Goal: Information Seeking & Learning: Learn about a topic

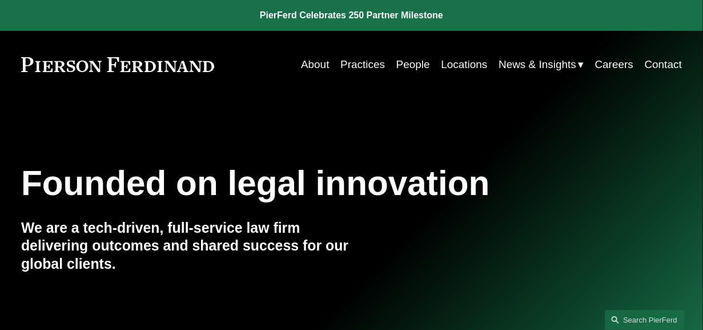
click at [402, 61] on link "People" at bounding box center [414, 65] width 34 height 22
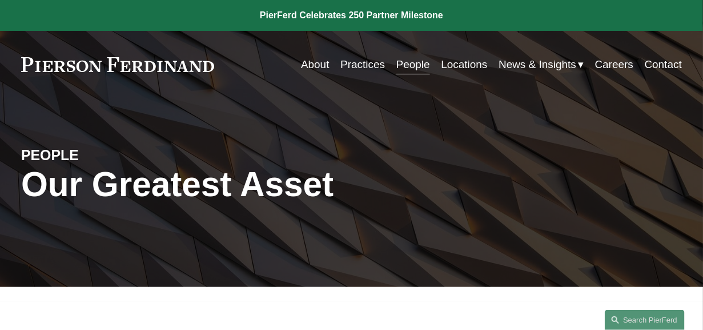
click at [447, 68] on link "Locations" at bounding box center [465, 65] width 46 height 22
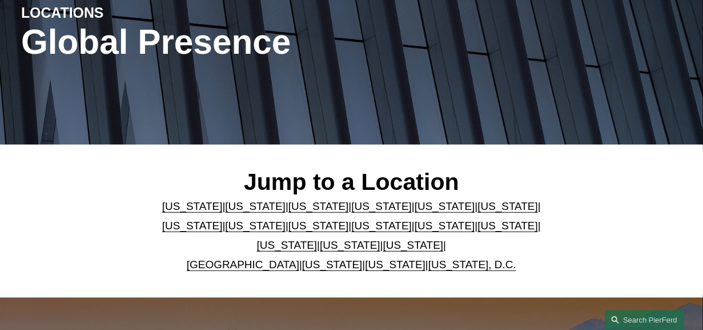
scroll to position [214, 0]
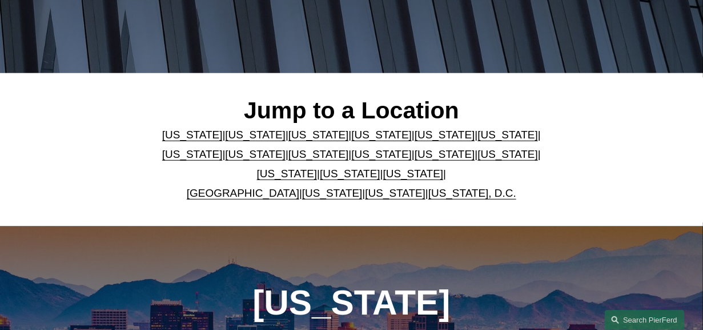
click at [389, 178] on link "[US_STATE]" at bounding box center [413, 173] width 61 height 12
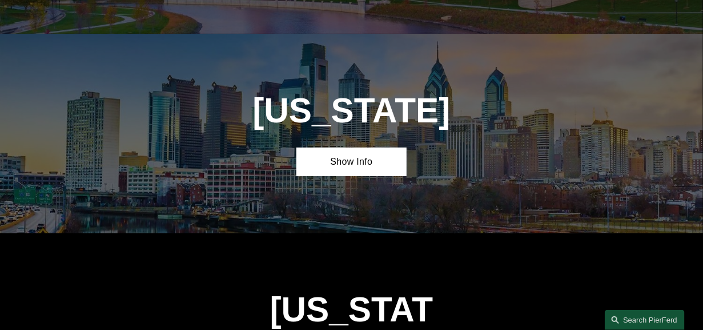
scroll to position [3273, 0]
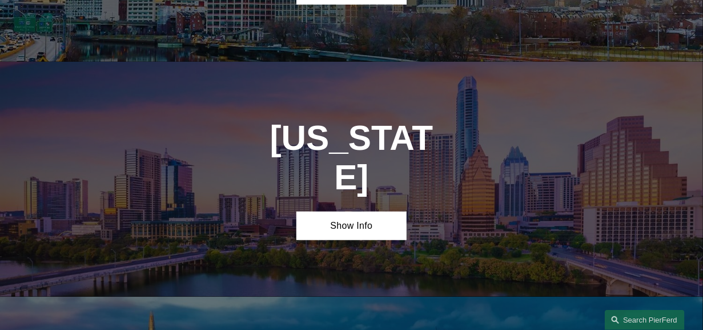
click at [354, 211] on link "Show Info" at bounding box center [352, 225] width 110 height 29
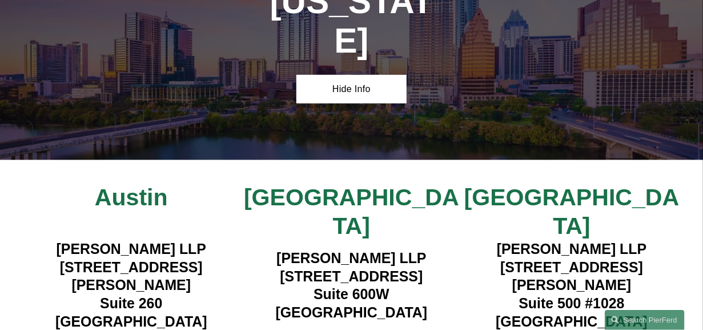
scroll to position [3416, 0]
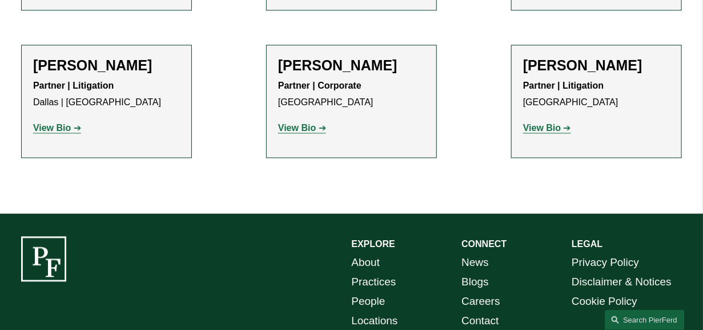
scroll to position [785, 0]
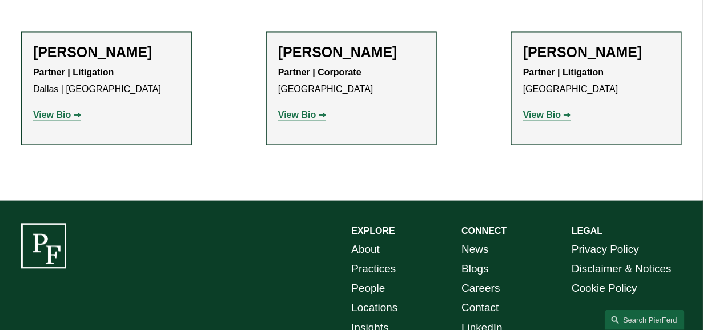
click at [75, 110] on link "View Bio" at bounding box center [57, 115] width 48 height 10
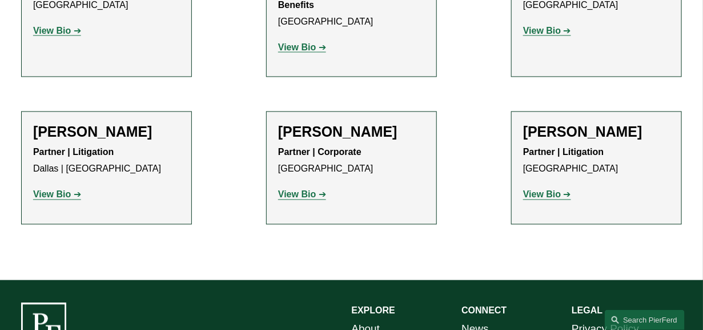
scroll to position [571, 0]
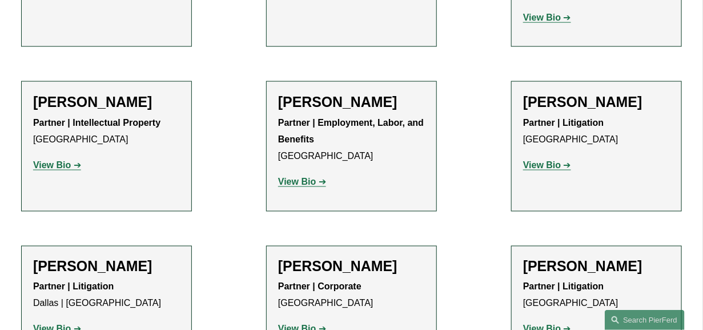
click at [541, 160] on strong "View Bio" at bounding box center [542, 165] width 38 height 10
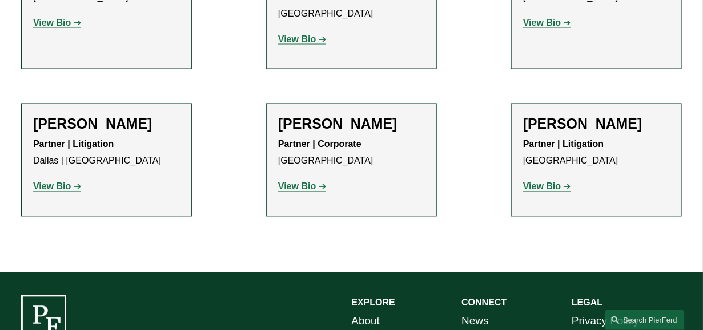
scroll to position [714, 0]
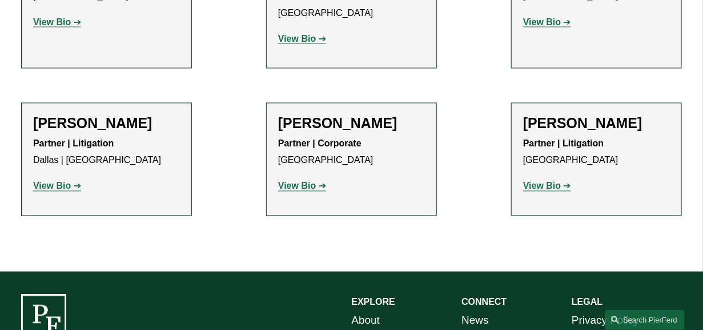
click at [550, 181] on strong "View Bio" at bounding box center [542, 186] width 38 height 10
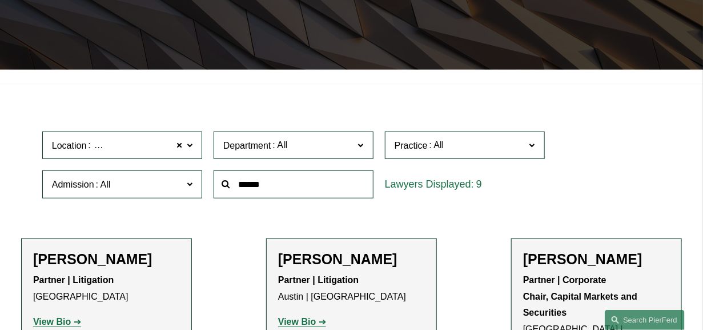
scroll to position [214, 0]
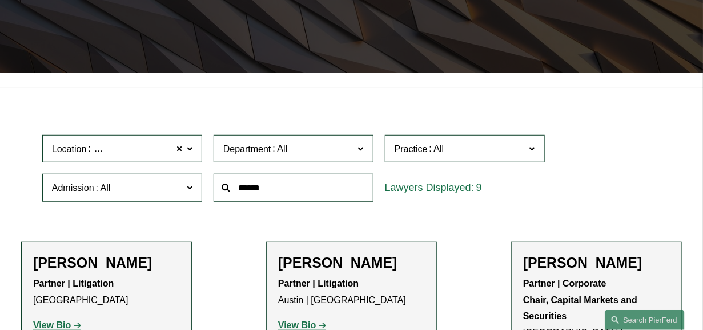
click at [181, 149] on span at bounding box center [179, 148] width 7 height 15
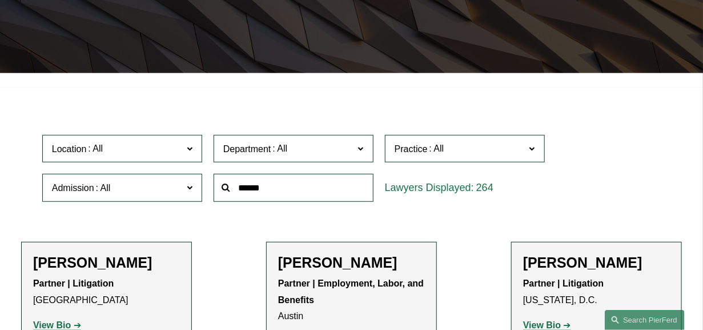
click at [190, 149] on span at bounding box center [190, 148] width 6 height 15
click at [0, 0] on link "Austin" at bounding box center [0, 0] width 0 height 0
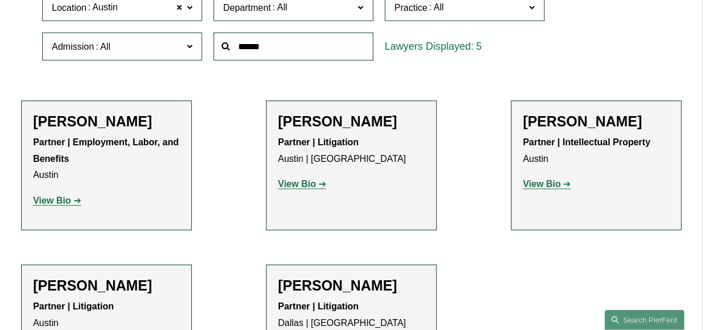
scroll to position [428, 0]
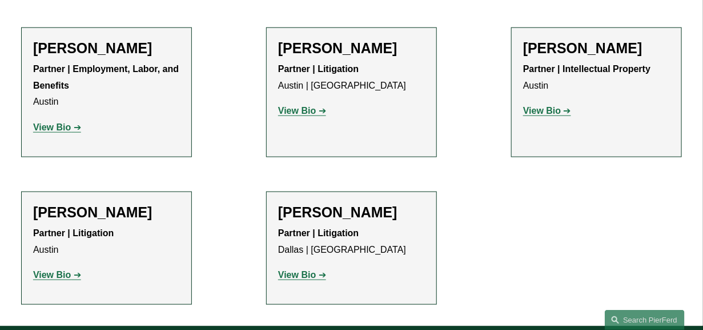
click at [554, 119] on p "View Bio" at bounding box center [596, 111] width 147 height 17
click at [549, 114] on strong "View Bio" at bounding box center [542, 111] width 38 height 10
click at [67, 277] on strong "View Bio" at bounding box center [52, 275] width 38 height 10
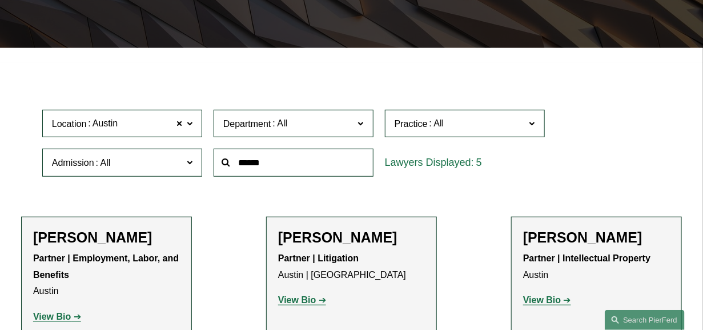
scroll to position [142, 0]
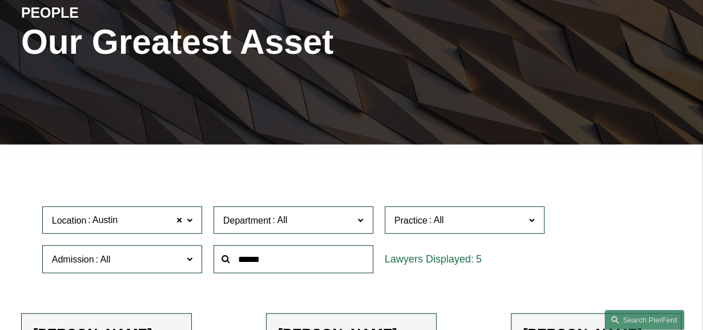
click at [179, 225] on span at bounding box center [179, 220] width 7 height 15
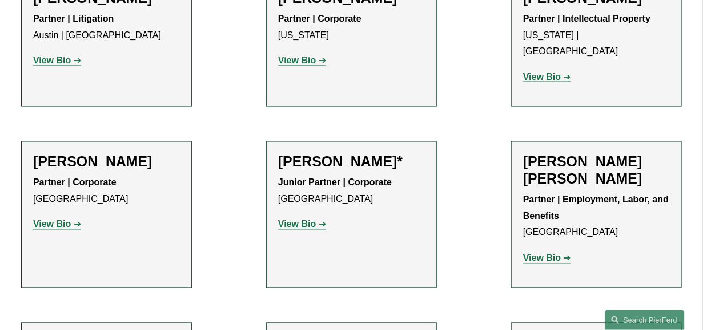
scroll to position [142, 0]
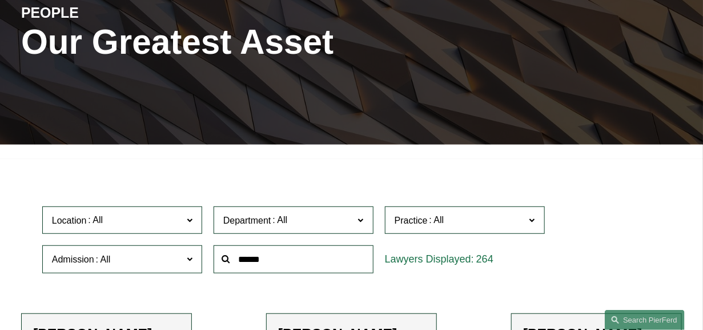
click at [189, 219] on span at bounding box center [190, 219] width 6 height 15
click at [0, 0] on link "Houston" at bounding box center [0, 0] width 0 height 0
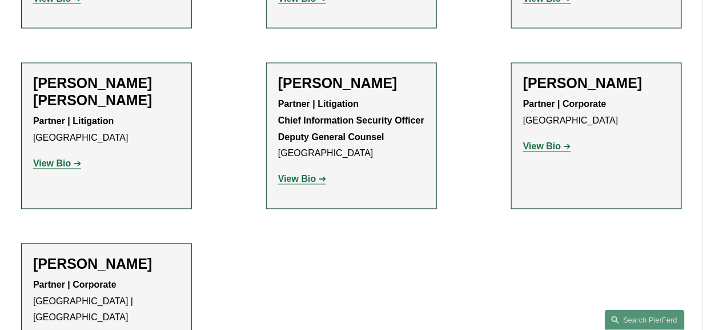
scroll to position [714, 0]
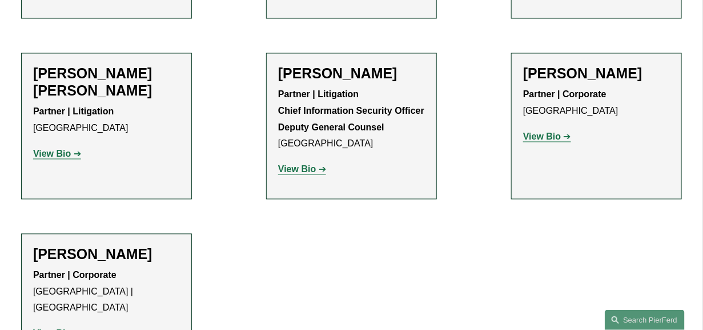
click at [285, 165] on strong "View Bio" at bounding box center [297, 170] width 38 height 10
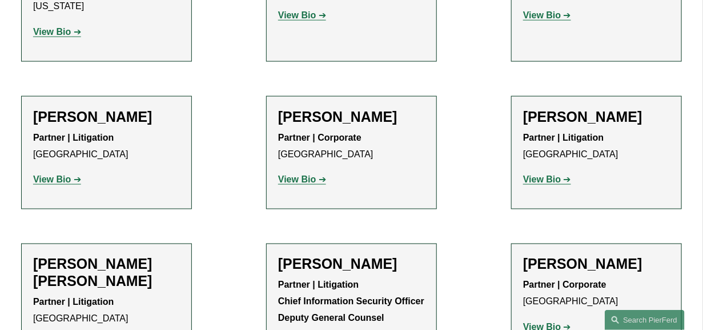
scroll to position [785, 0]
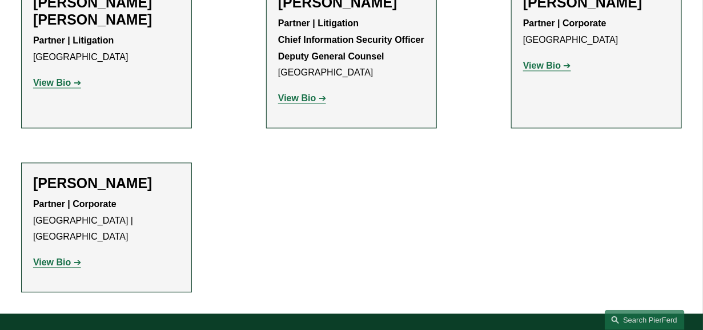
click at [54, 257] on strong "View Bio" at bounding box center [52, 262] width 38 height 10
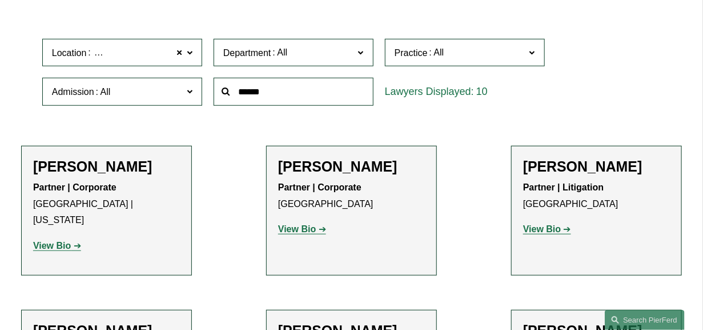
scroll to position [285, 0]
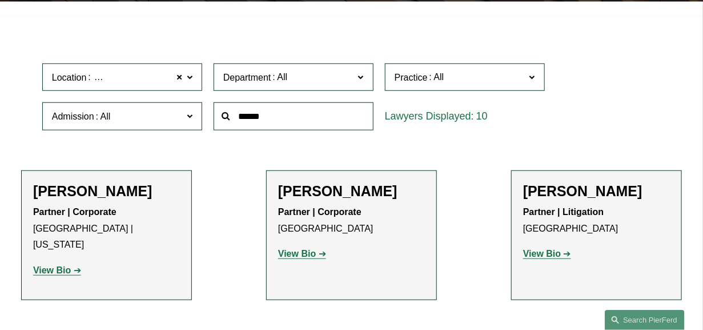
click at [539, 252] on strong "View Bio" at bounding box center [542, 254] width 38 height 10
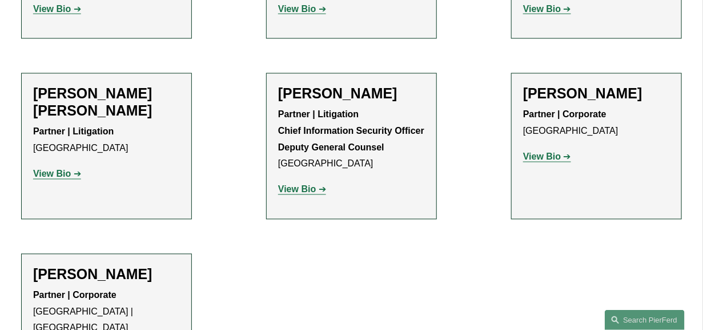
scroll to position [714, 0]
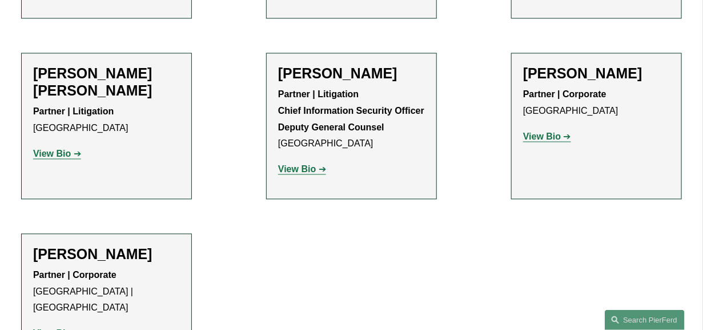
click at [46, 149] on strong "View Bio" at bounding box center [52, 154] width 38 height 10
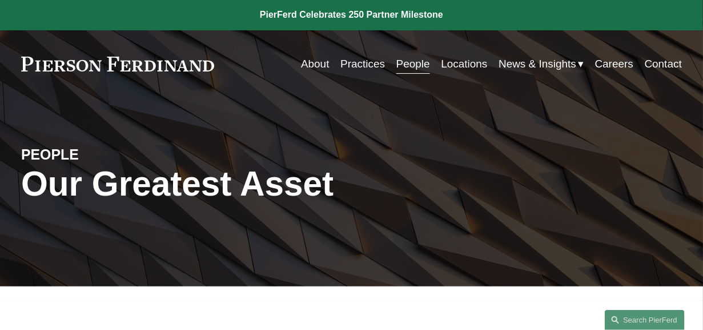
scroll to position [0, 0]
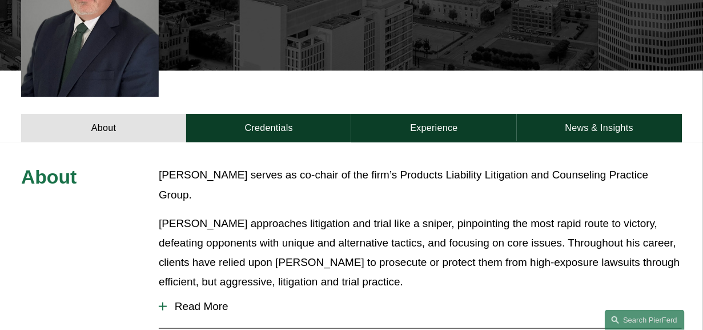
scroll to position [357, 0]
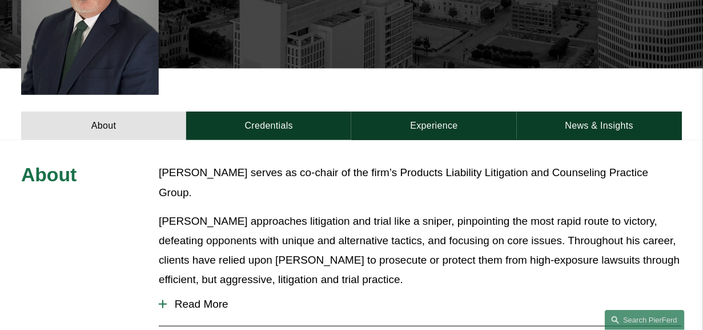
click at [246, 111] on link "Credentials" at bounding box center [268, 125] width 165 height 29
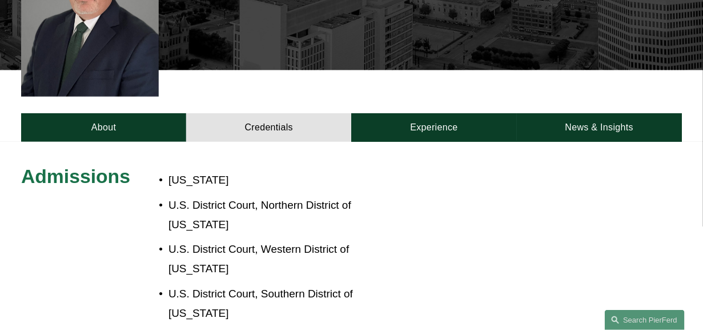
scroll to position [142, 0]
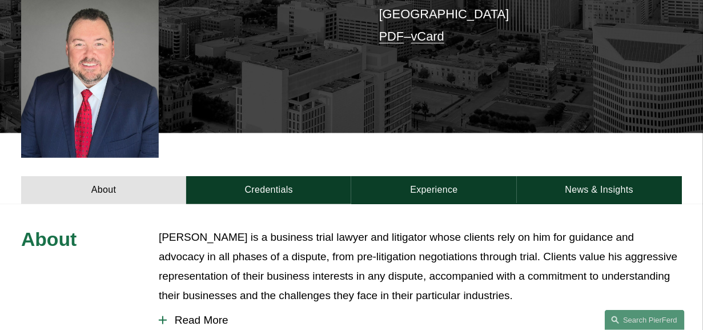
scroll to position [285, 0]
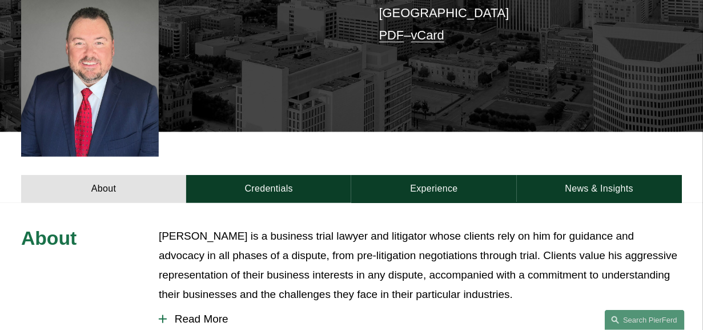
click at [261, 175] on link "Credentials" at bounding box center [268, 189] width 165 height 29
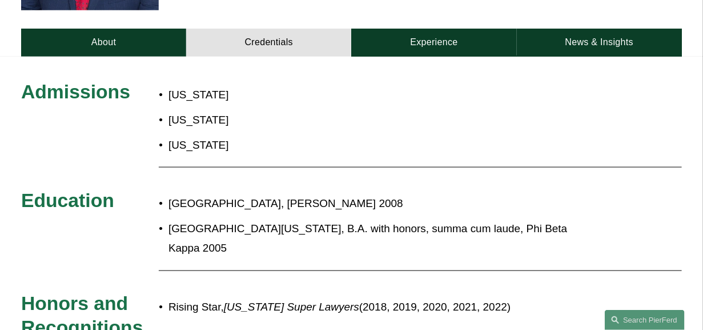
scroll to position [357, 0]
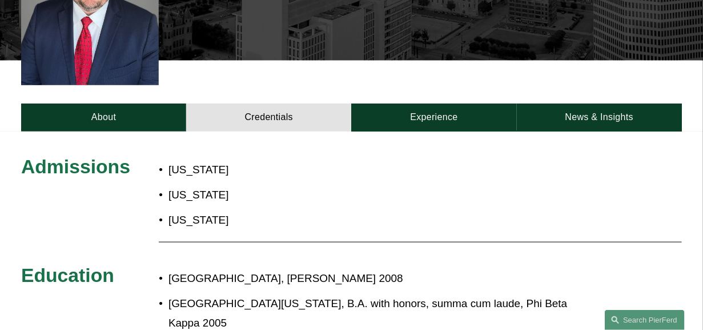
click at [425, 103] on link "Experience" at bounding box center [433, 117] width 165 height 29
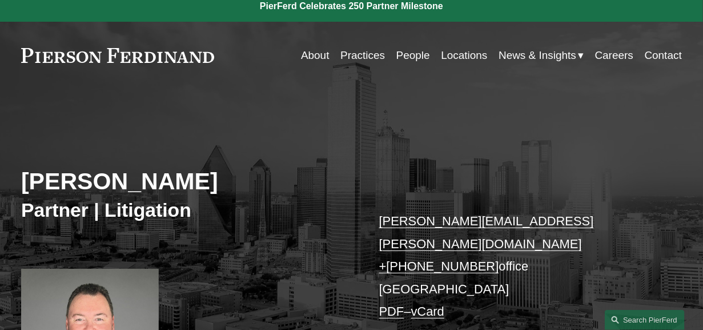
scroll to position [0, 0]
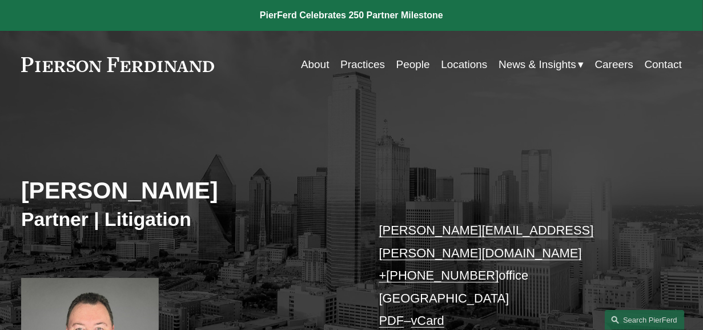
click at [322, 65] on link "About" at bounding box center [315, 65] width 29 height 22
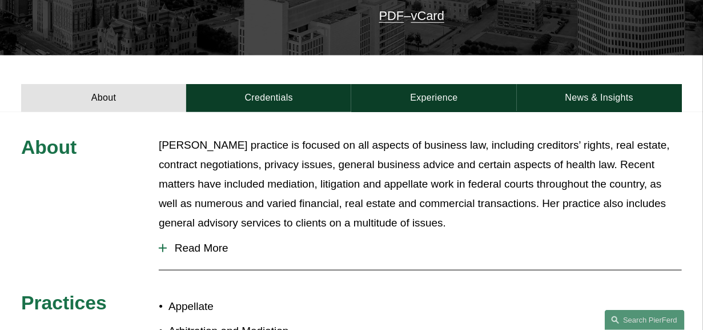
scroll to position [357, 0]
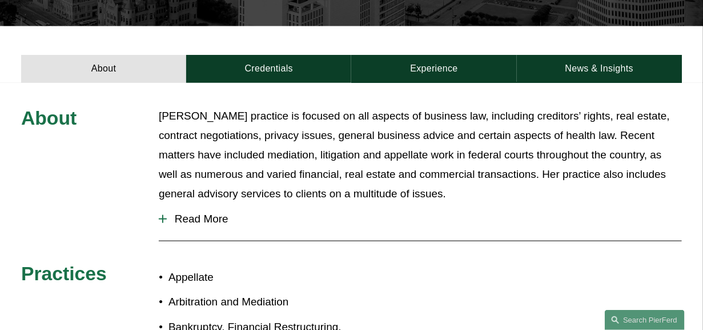
click at [278, 55] on link "Credentials" at bounding box center [268, 69] width 165 height 29
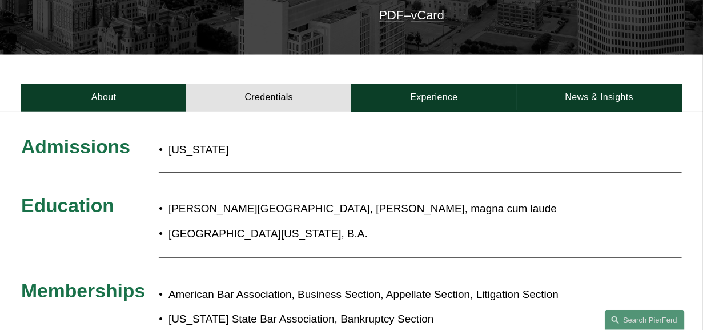
scroll to position [285, 0]
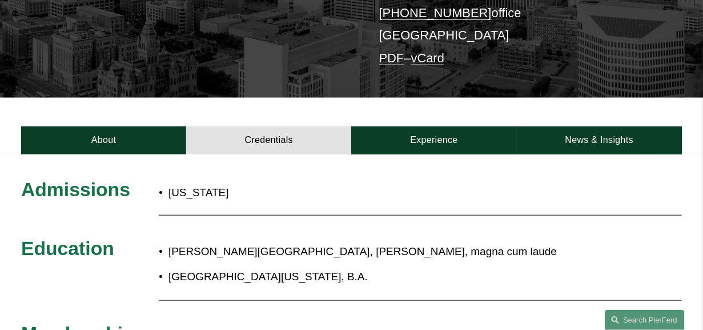
click at [114, 126] on link "About" at bounding box center [103, 140] width 165 height 29
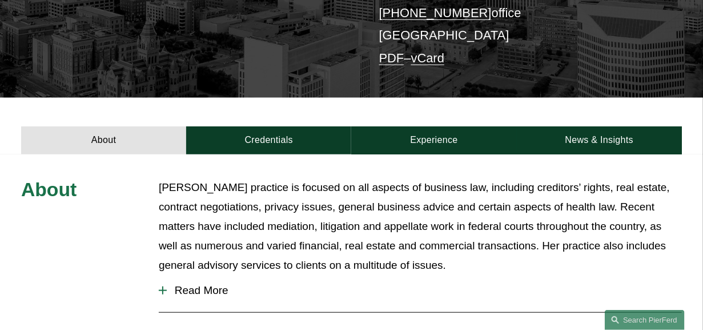
click at [184, 284] on span "Read More" at bounding box center [424, 290] width 515 height 13
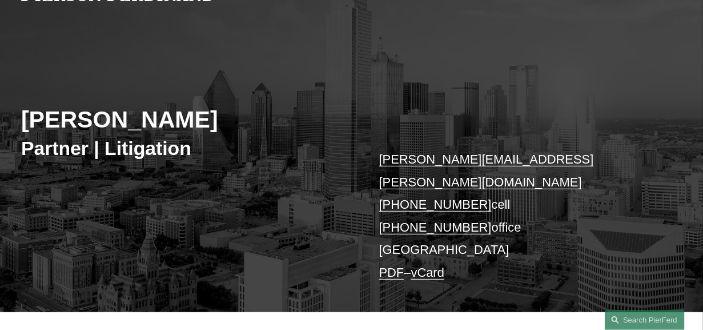
scroll to position [0, 0]
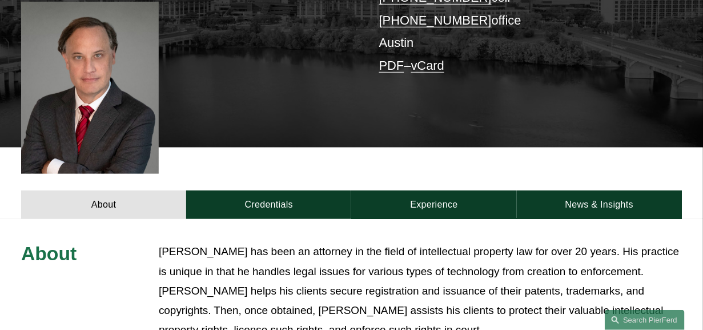
scroll to position [285, 0]
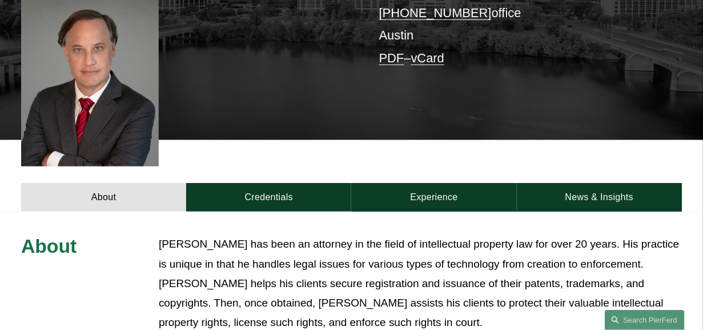
click at [275, 183] on link "Credentials" at bounding box center [268, 197] width 165 height 29
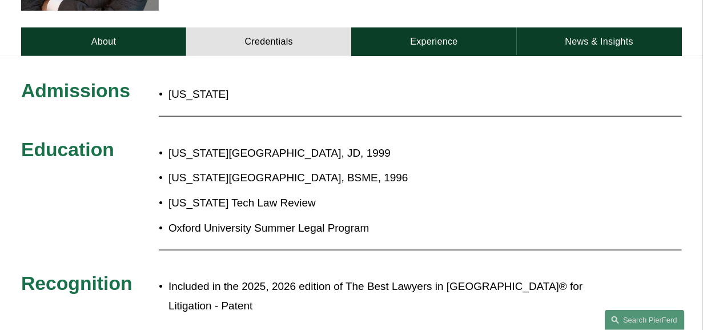
scroll to position [214, 0]
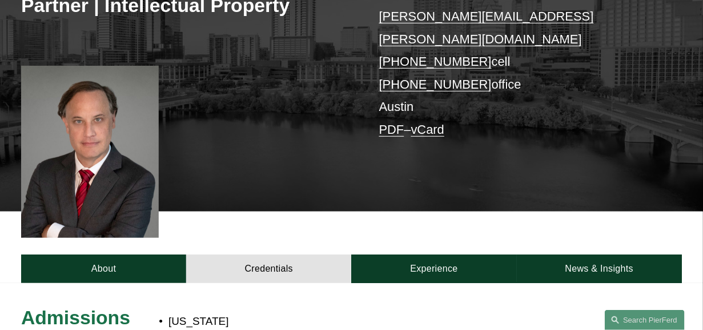
click at [438, 254] on link "Experience" at bounding box center [433, 268] width 165 height 29
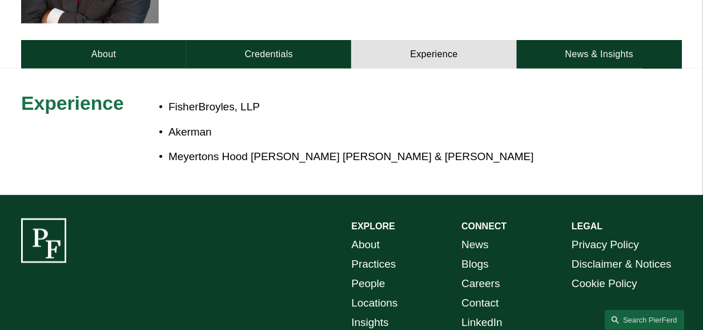
scroll to position [357, 0]
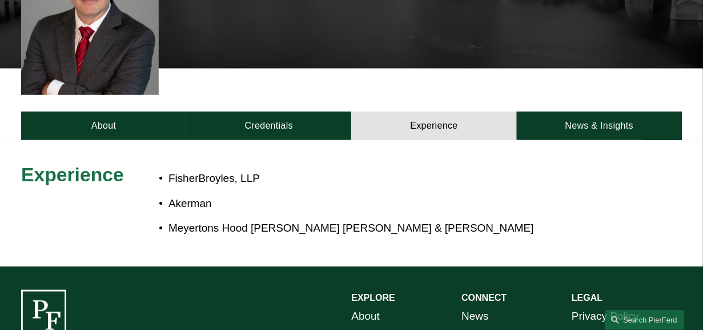
click at [94, 111] on link "About" at bounding box center [103, 125] width 165 height 29
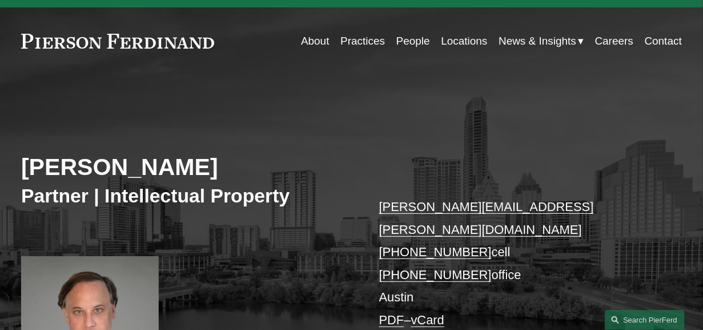
scroll to position [0, 0]
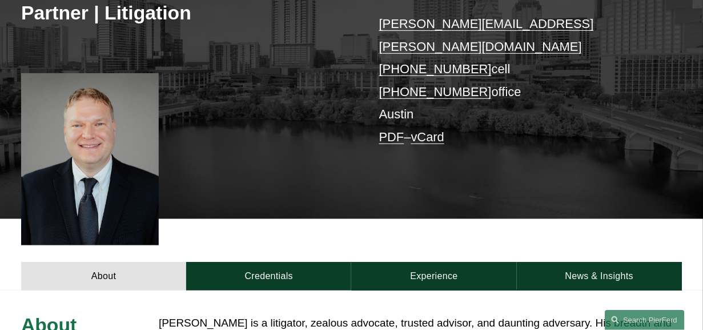
scroll to position [214, 0]
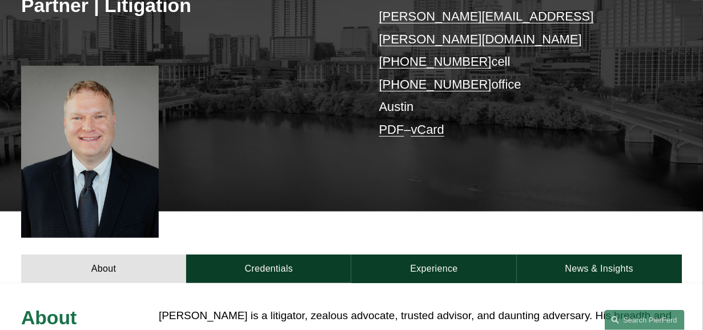
click at [249, 254] on link "Credentials" at bounding box center [268, 268] width 165 height 29
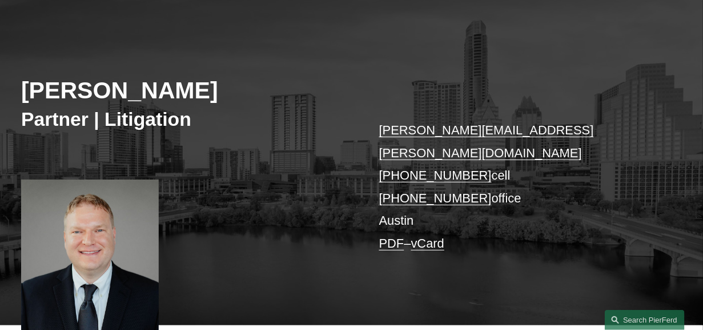
scroll to position [71, 0]
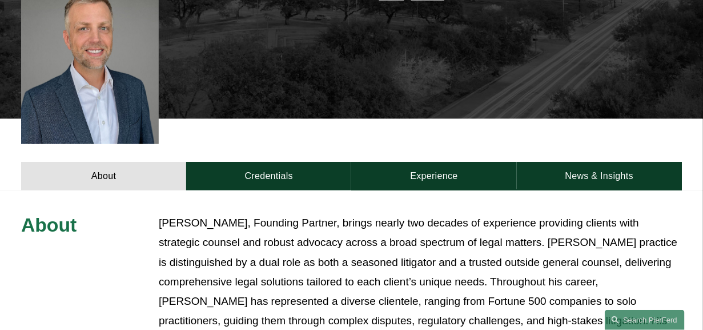
scroll to position [357, 0]
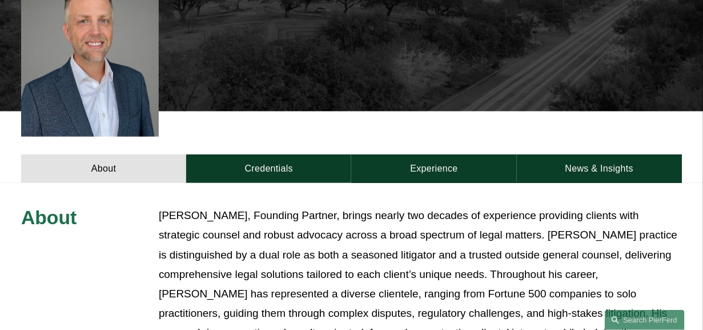
click at [282, 154] on link "Credentials" at bounding box center [268, 168] width 165 height 29
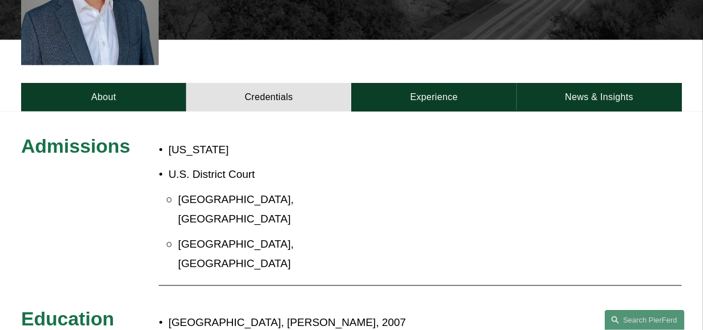
scroll to position [142, 0]
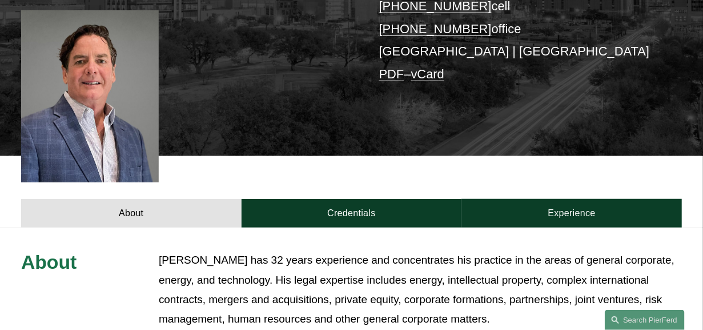
scroll to position [285, 0]
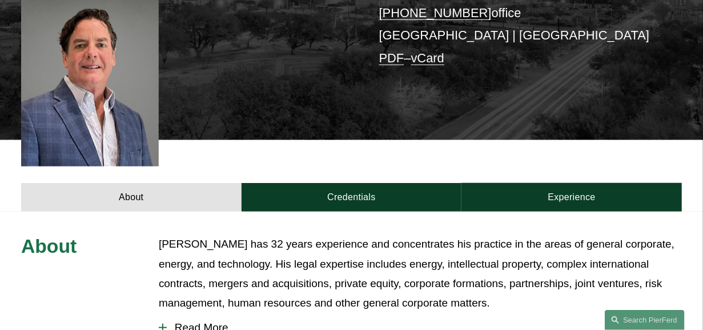
click at [337, 183] on link "Credentials" at bounding box center [352, 197] width 221 height 29
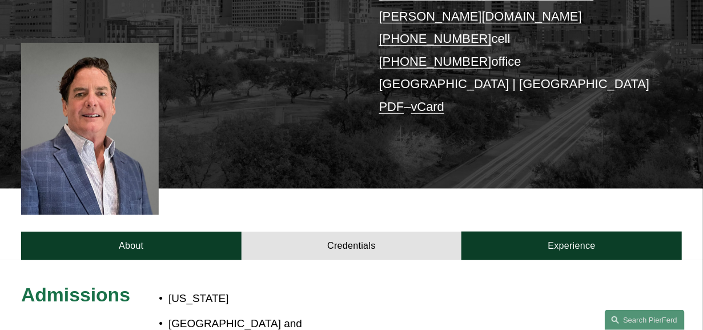
scroll to position [142, 0]
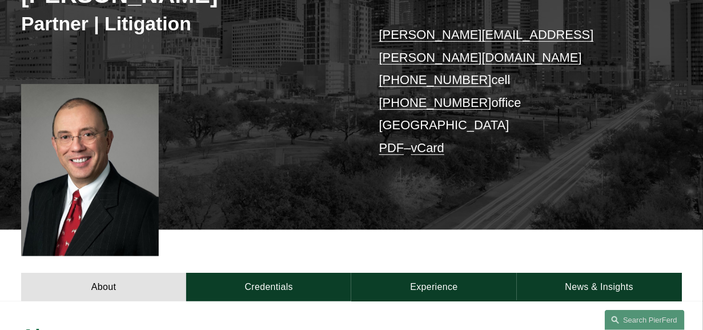
scroll to position [214, 0]
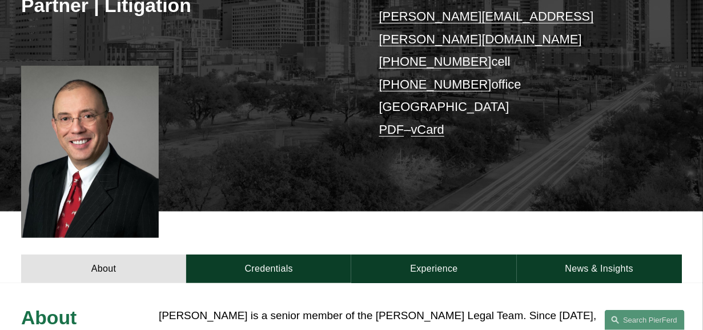
click at [405, 254] on link "Experience" at bounding box center [433, 268] width 165 height 29
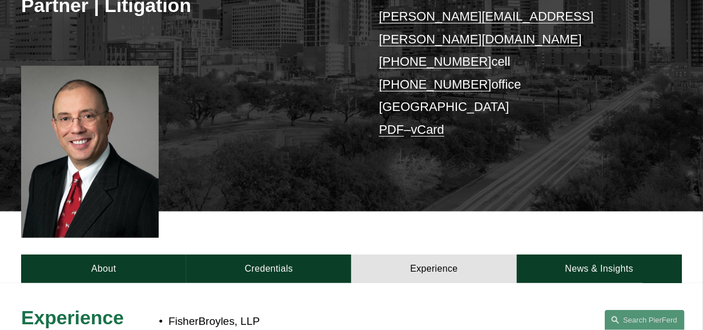
click at [282, 254] on link "Credentials" at bounding box center [268, 268] width 165 height 29
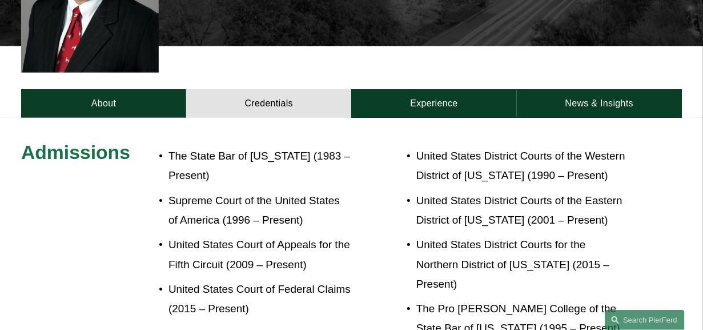
scroll to position [428, 0]
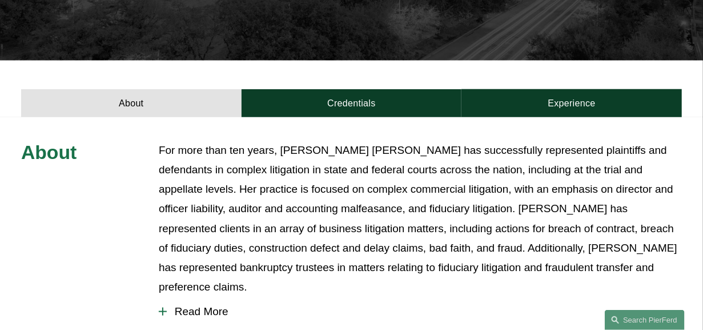
scroll to position [357, 0]
click at [299, 89] on link "Credentials" at bounding box center [352, 103] width 221 height 29
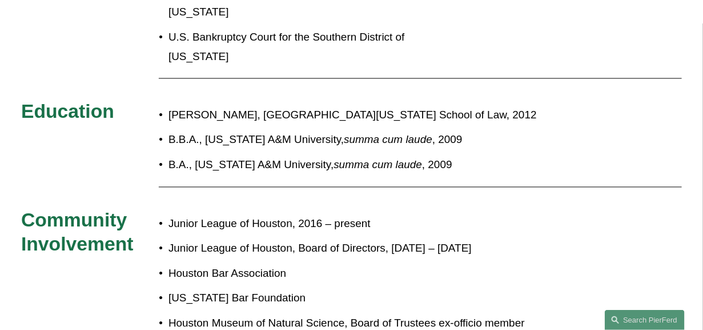
scroll to position [714, 0]
